Goal: Check status: Check status

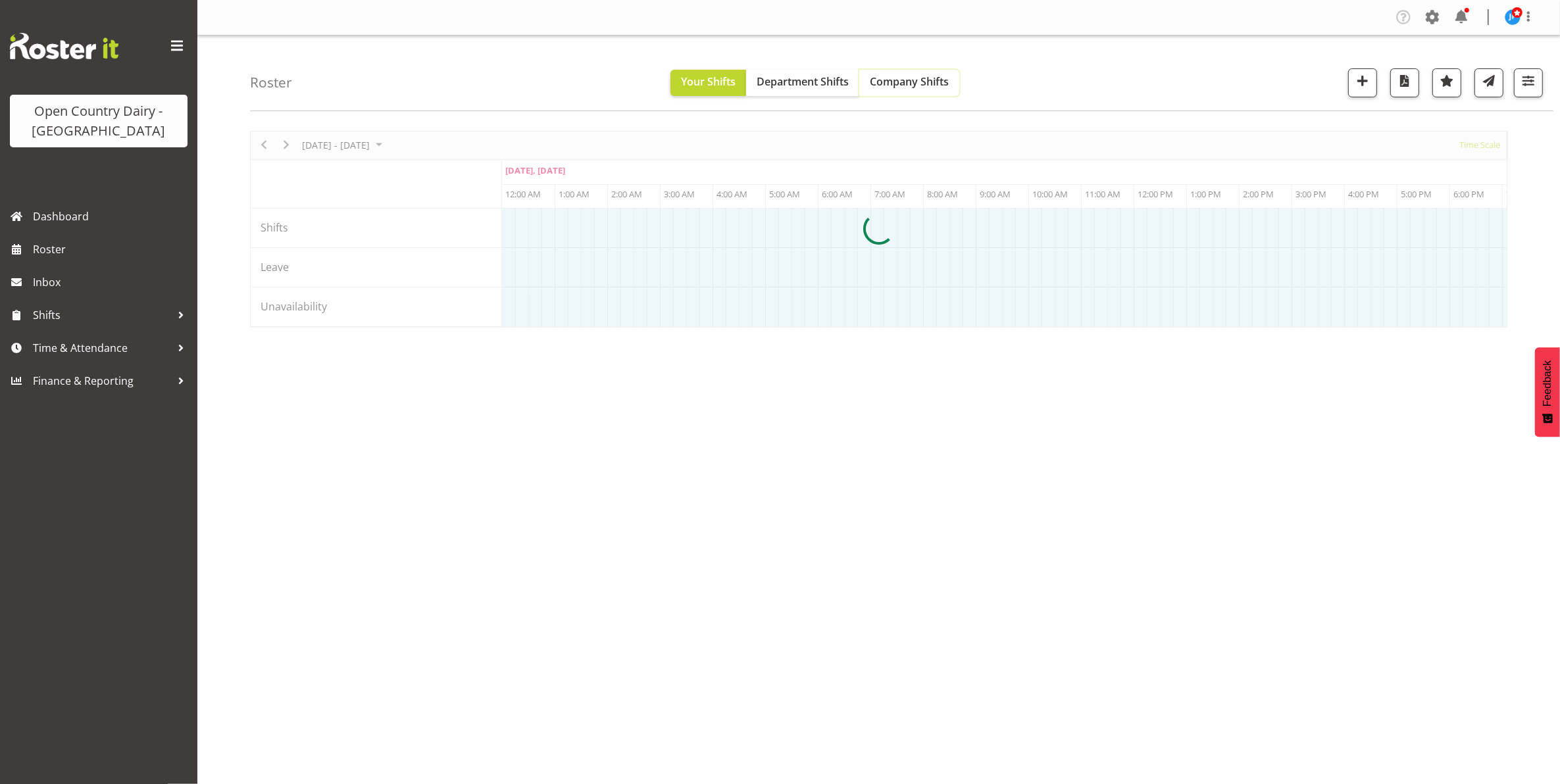
click at [916, 81] on span "Company Shifts" at bounding box center [909, 82] width 79 height 15
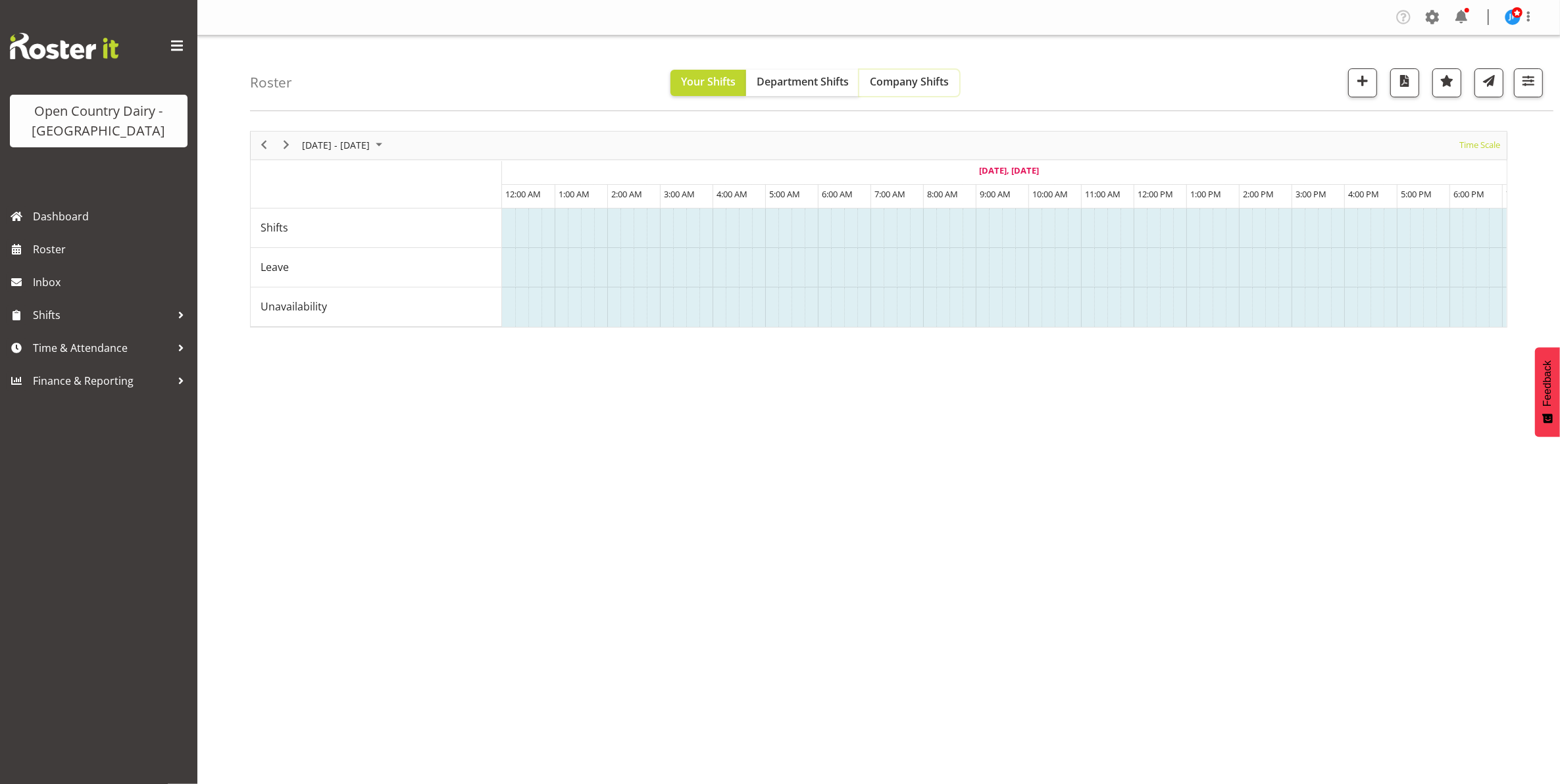
scroll to position [0, 473]
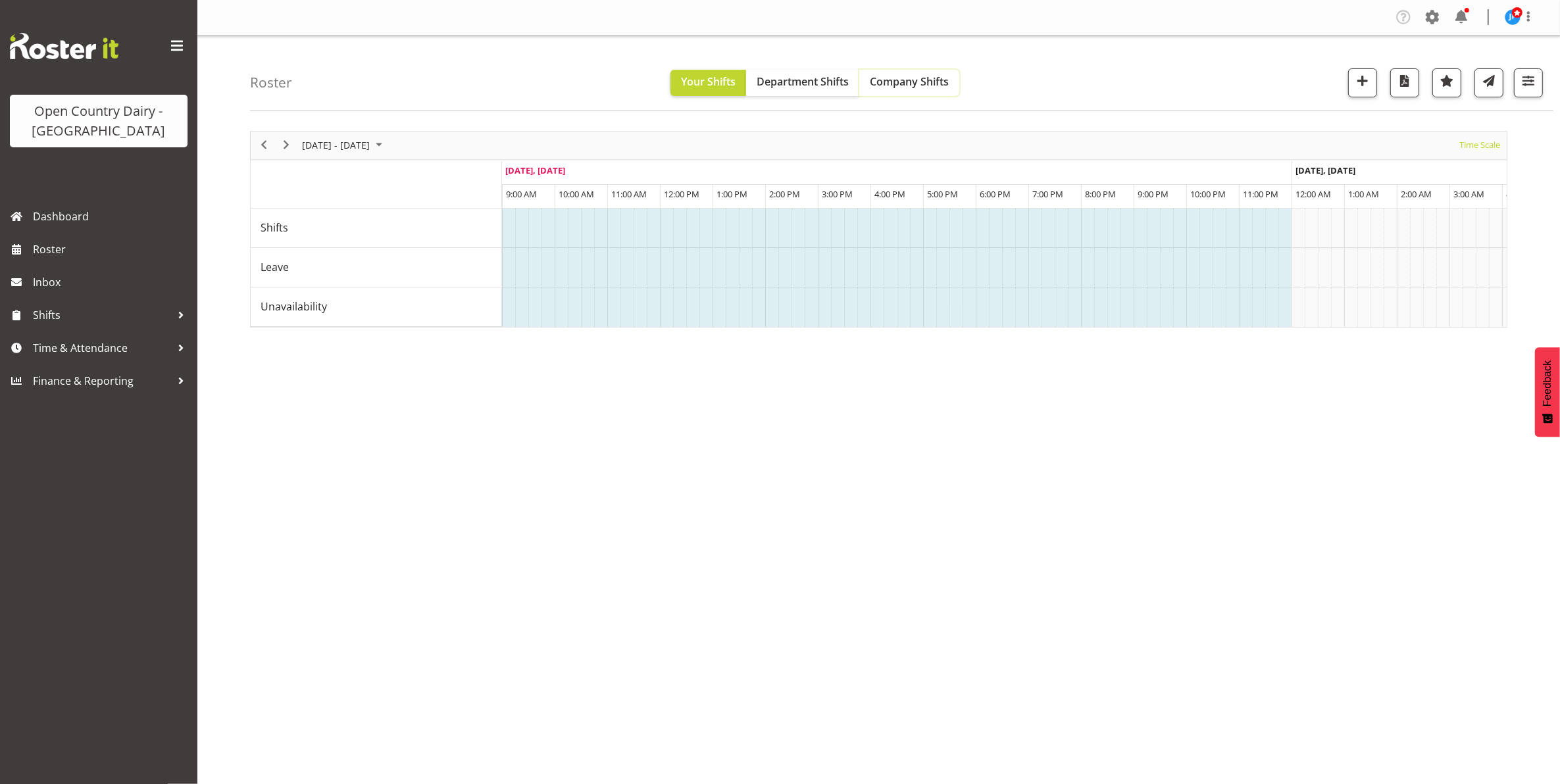
click at [921, 77] on span "Company Shifts" at bounding box center [909, 82] width 79 height 15
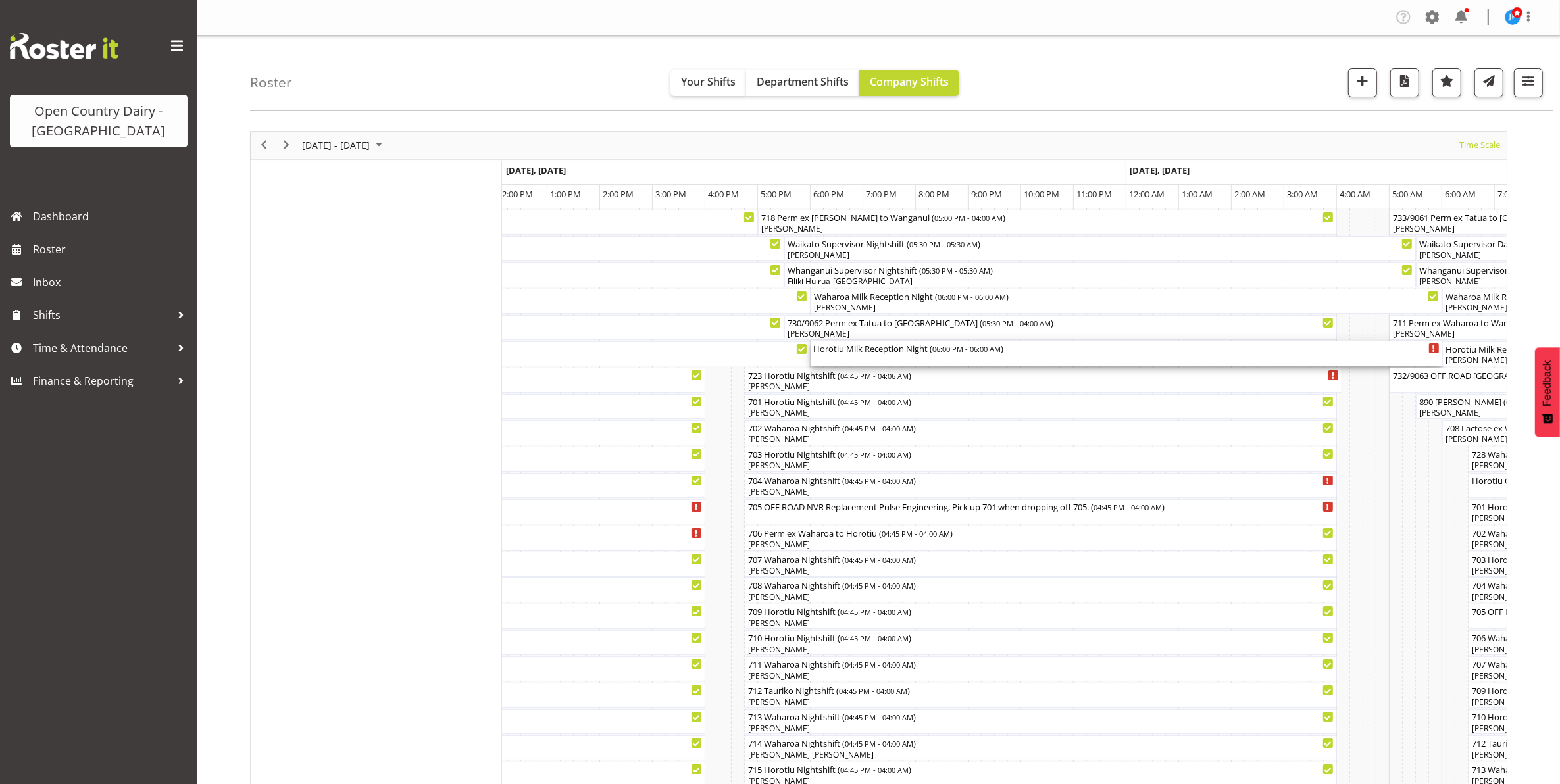
click at [952, 350] on span "06:00 PM - 06:00 AM" at bounding box center [966, 348] width 68 height 10
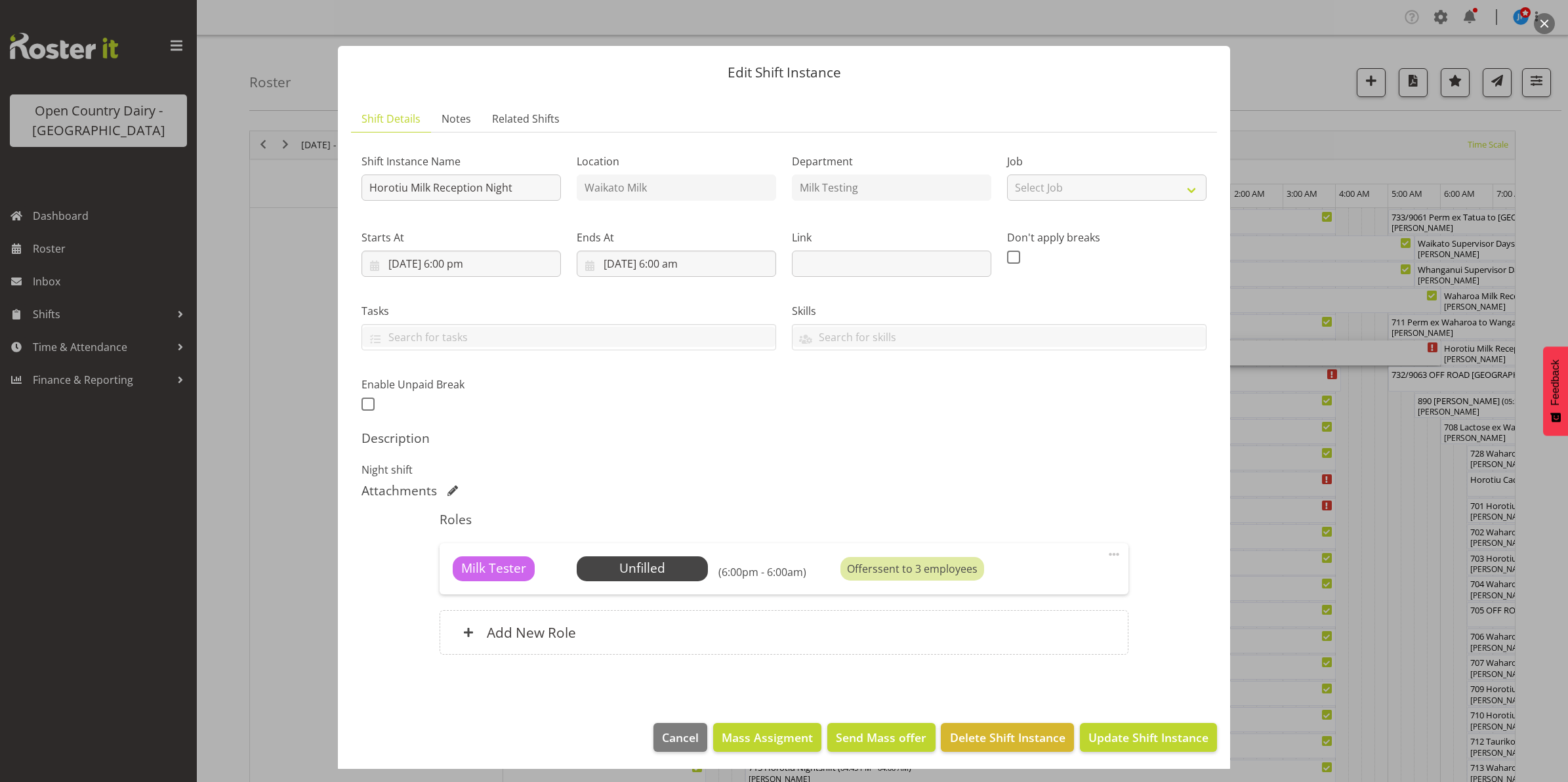
click at [1546, 21] on button "button" at bounding box center [1544, 23] width 21 height 21
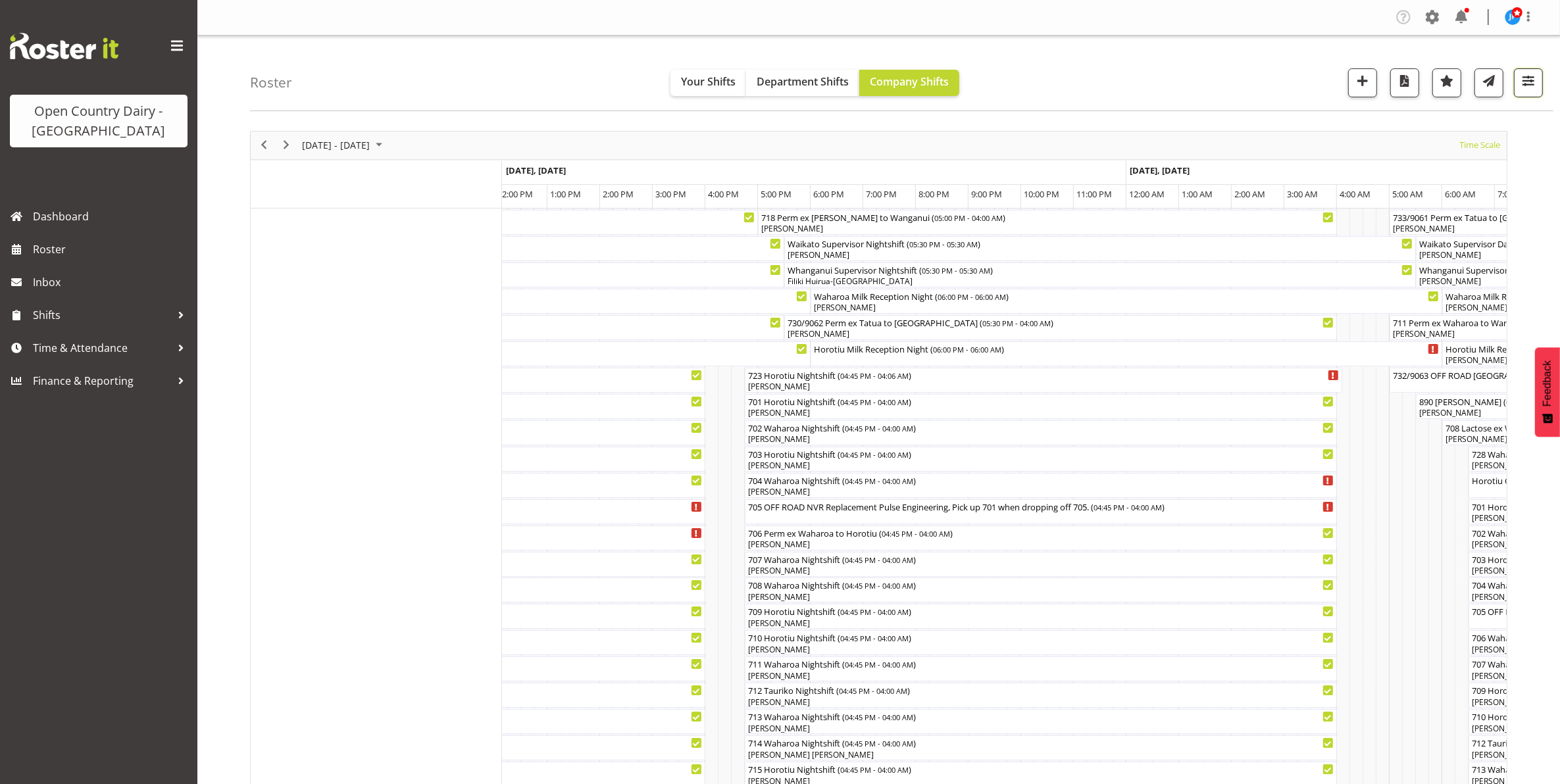
click at [1528, 85] on span "button" at bounding box center [1528, 81] width 17 height 17
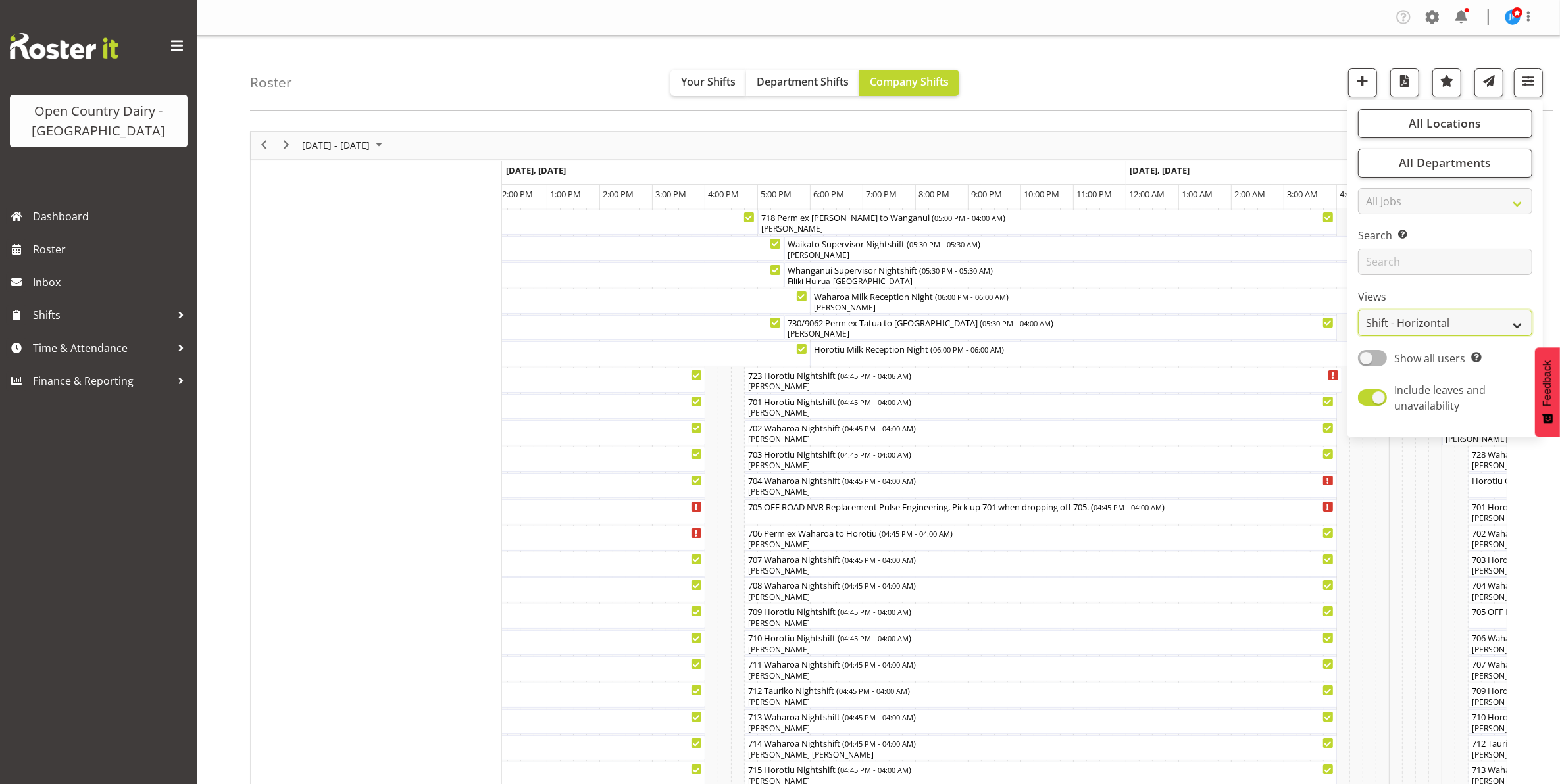
click at [1423, 323] on select "Staff Role Shift - Horizontal Shift - Vertical Staff - Location" at bounding box center [1445, 323] width 175 height 27
select select "staff"
click at [1359, 310] on select "Staff Role Shift - Horizontal Shift - Vertical Staff - Location" at bounding box center [1445, 323] width 175 height 27
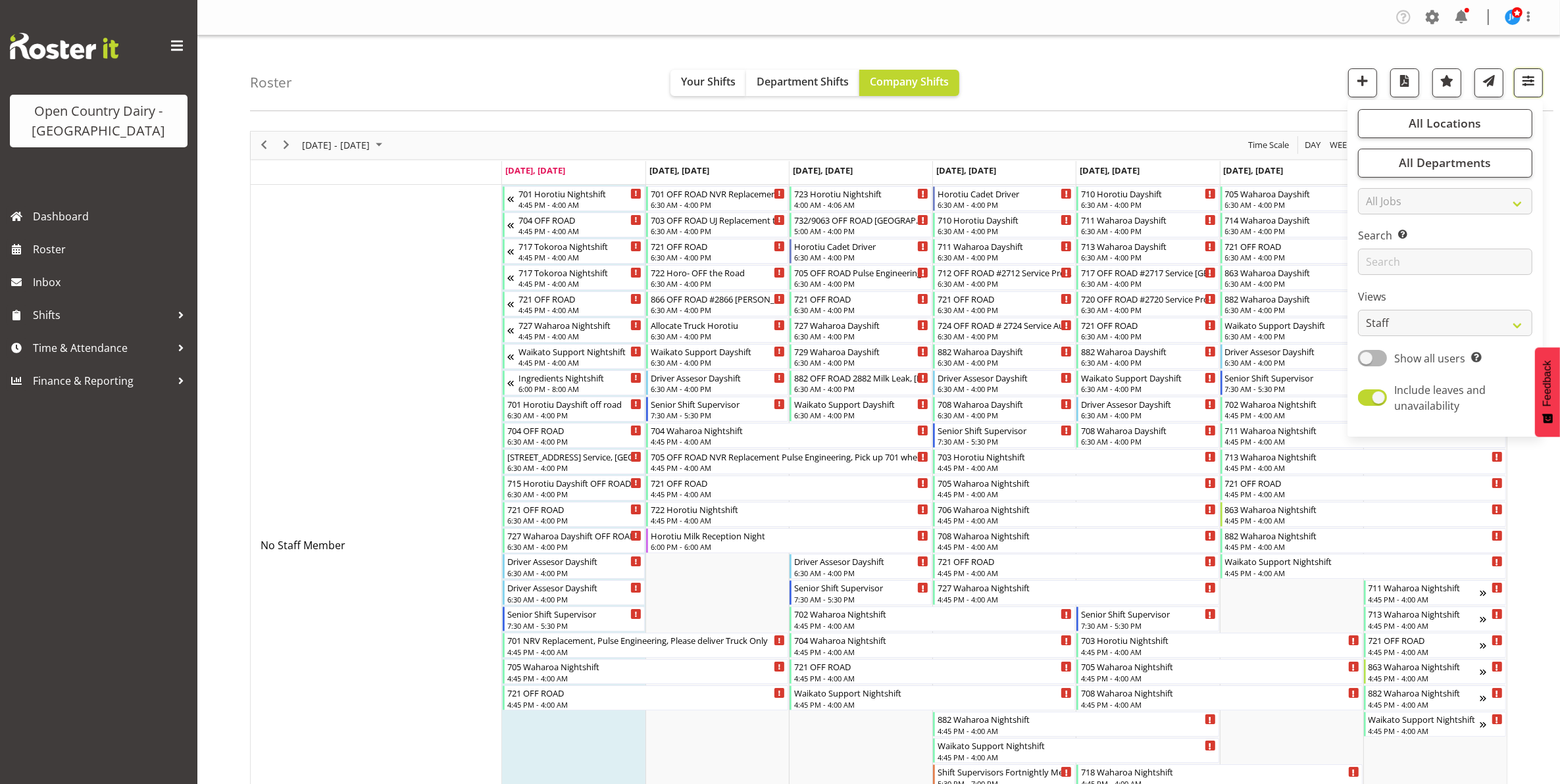
click at [1532, 83] on span "button" at bounding box center [1528, 81] width 17 height 17
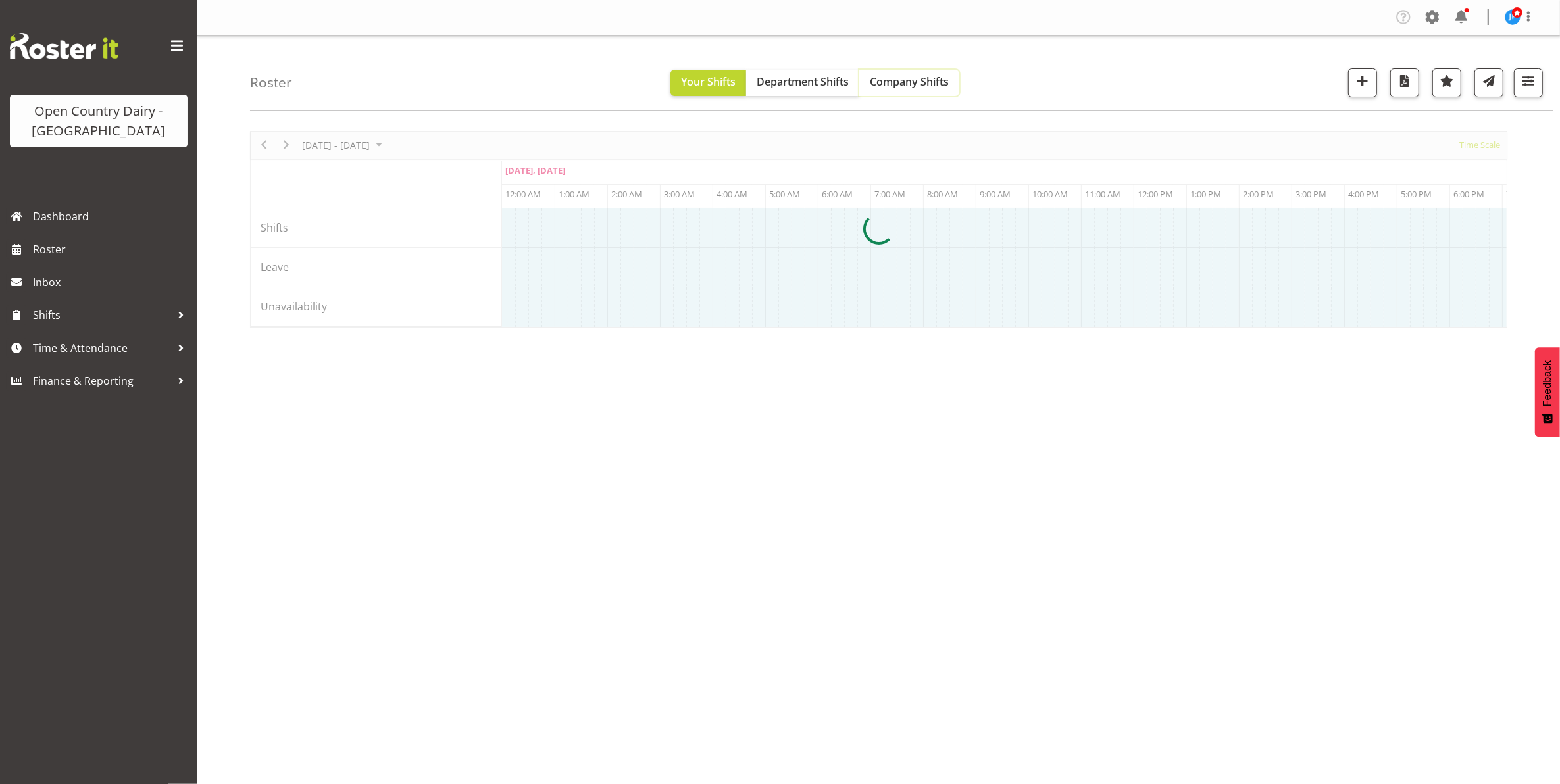
click at [906, 83] on span "Company Shifts" at bounding box center [909, 82] width 79 height 15
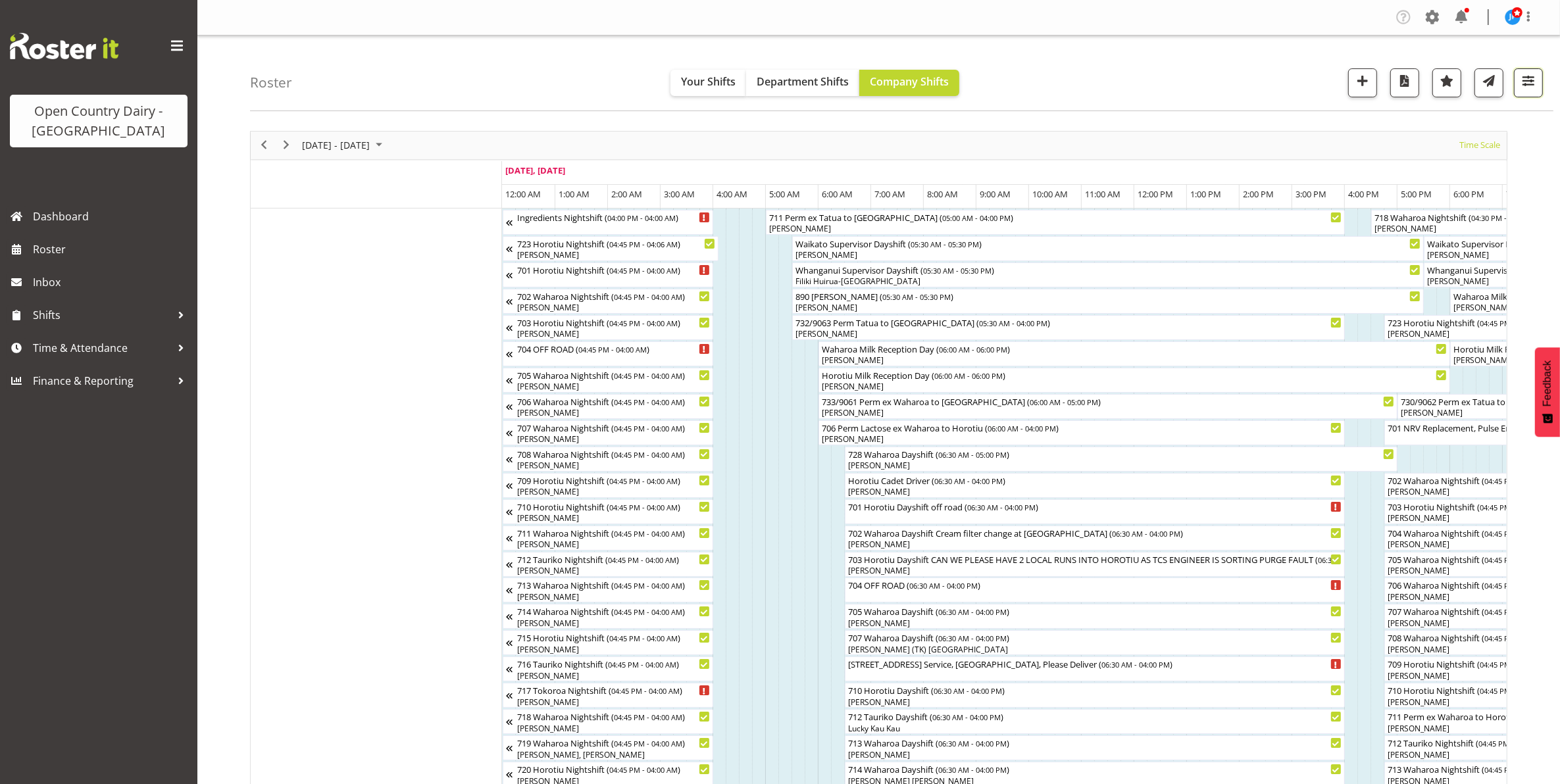
click at [1527, 84] on span "button" at bounding box center [1528, 81] width 17 height 17
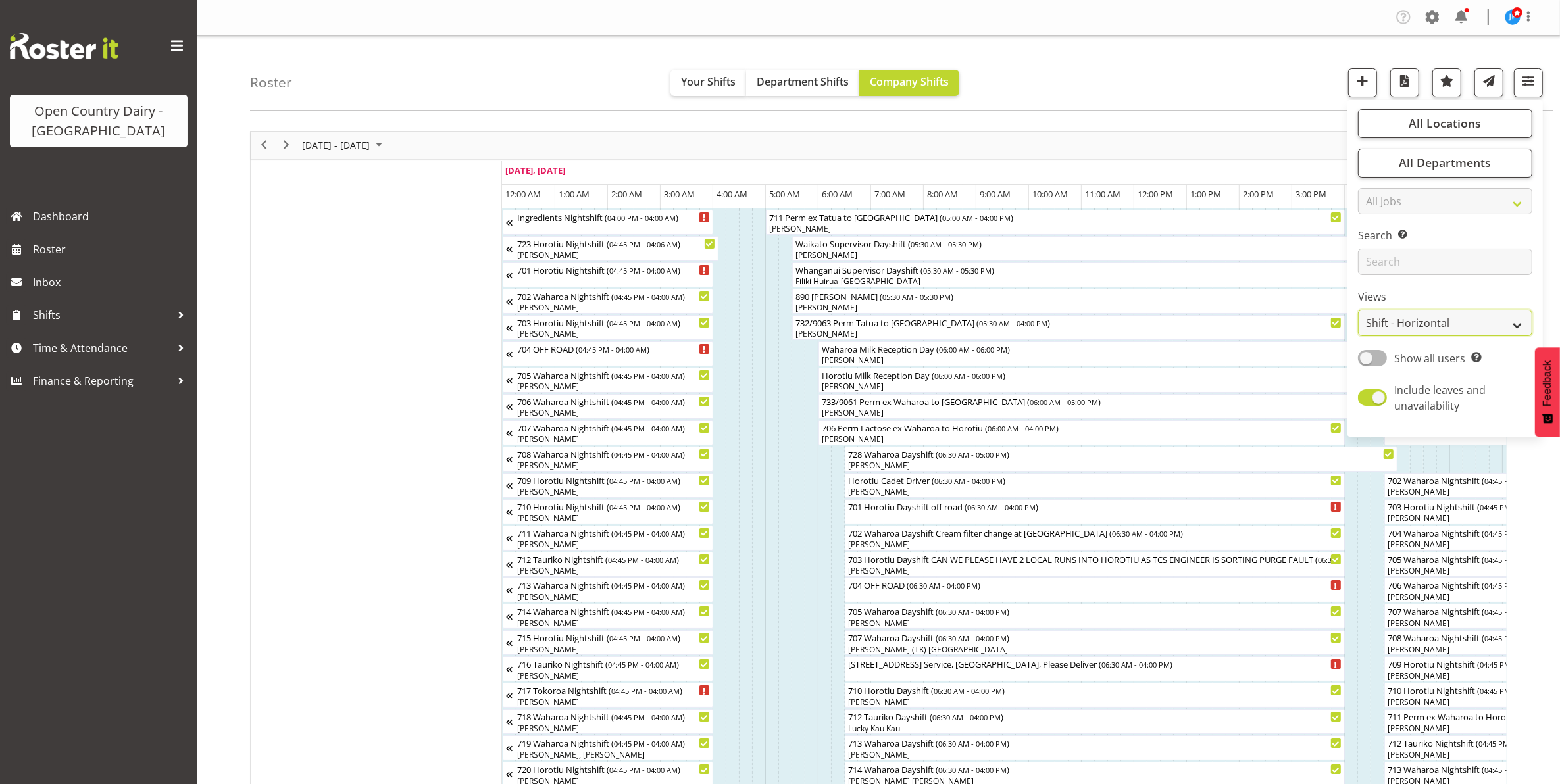
click at [1427, 324] on select "Staff Role Shift - Horizontal Shift - Vertical Staff - Location" at bounding box center [1445, 323] width 175 height 27
select select "staff"
click at [1359, 310] on select "Staff Role Shift - Horizontal Shift - Vertical Staff - Location" at bounding box center [1445, 323] width 175 height 27
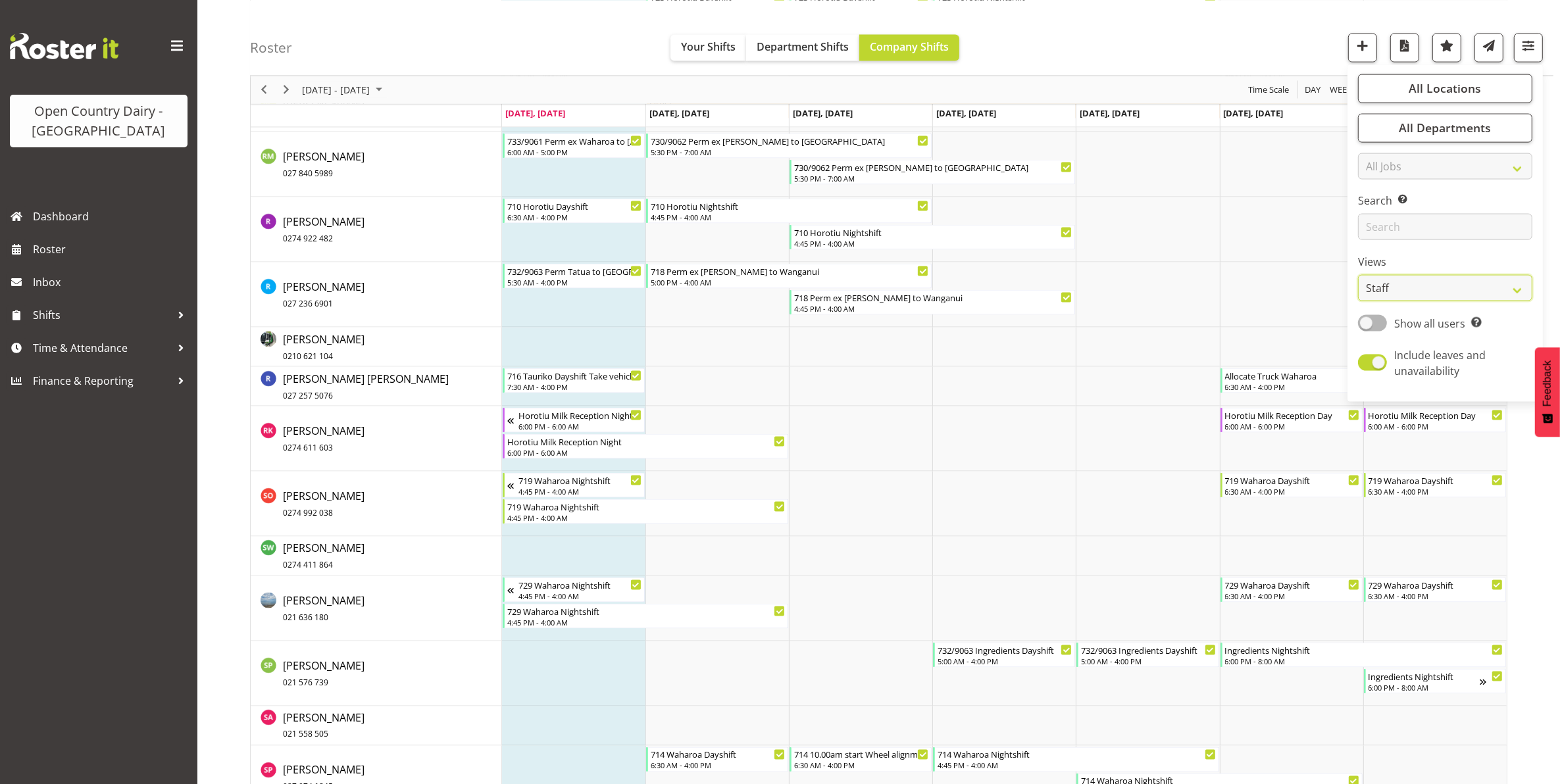
scroll to position [9386, 0]
